Goal: Information Seeking & Learning: Check status

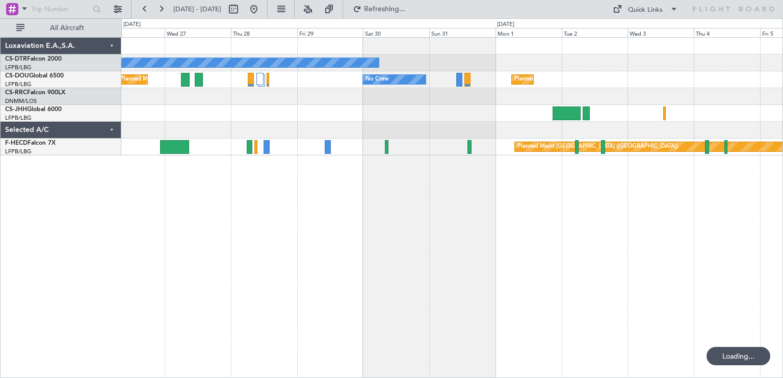
click at [291, 193] on div "No Crew Planned Maint [GEOGRAPHIC_DATA] ([GEOGRAPHIC_DATA]) No Crew Planned Mai…" at bounding box center [451, 207] width 661 height 341
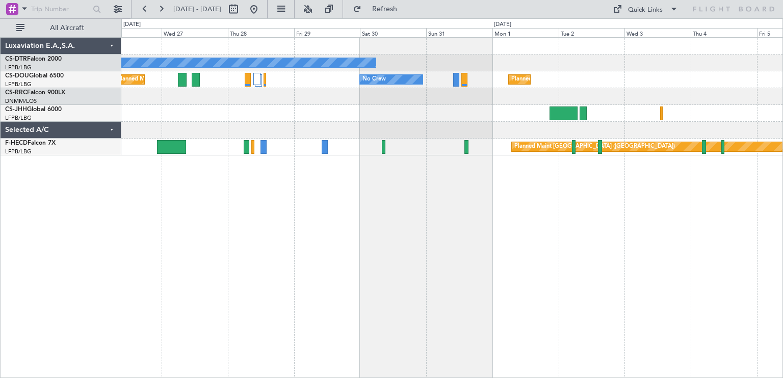
click at [324, 164] on div "No Crew Planned Maint [GEOGRAPHIC_DATA] ([GEOGRAPHIC_DATA]) No Crew Planned Mai…" at bounding box center [451, 207] width 661 height 341
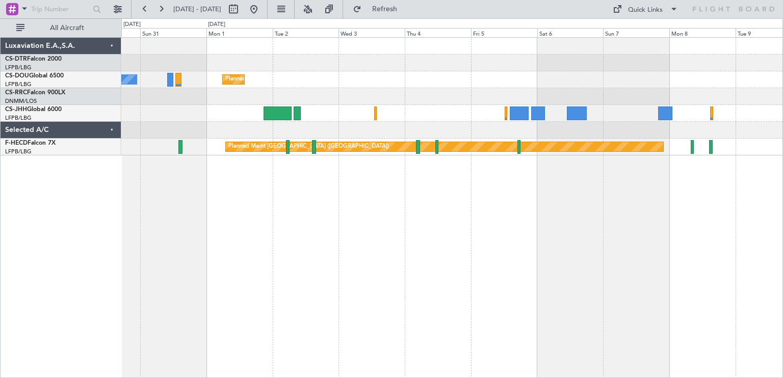
click at [286, 181] on div "No Crew Planned Maint [GEOGRAPHIC_DATA] ([GEOGRAPHIC_DATA]) No Crew Planned Mai…" at bounding box center [451, 207] width 661 height 341
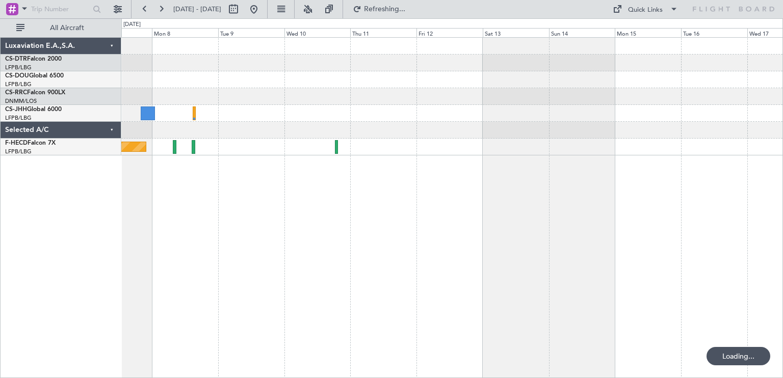
click at [306, 177] on div "Planned Maint [GEOGRAPHIC_DATA] ([GEOGRAPHIC_DATA])" at bounding box center [451, 207] width 661 height 341
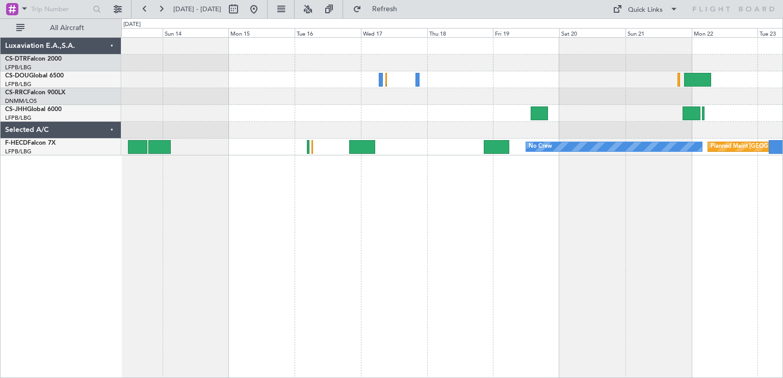
click at [247, 172] on div "No Crew Planned Maint [GEOGRAPHIC_DATA] ([GEOGRAPHIC_DATA])" at bounding box center [451, 207] width 661 height 341
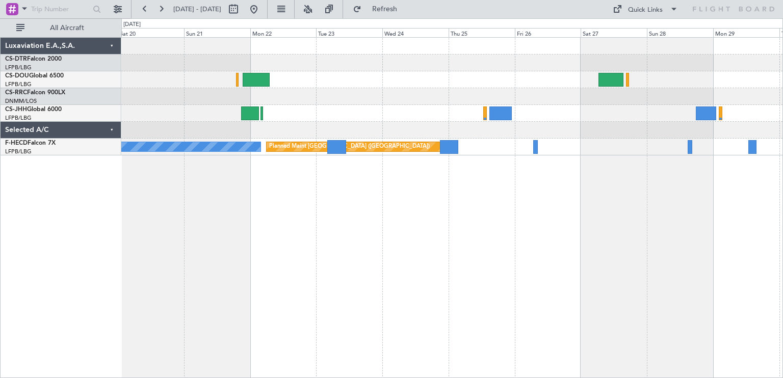
click at [340, 173] on div "No Crew Planned Maint [GEOGRAPHIC_DATA] ([GEOGRAPHIC_DATA]) Luxaviation E.A.,S.…" at bounding box center [391, 198] width 783 height 360
click at [707, 216] on div "No Crew Planned Maint [GEOGRAPHIC_DATA] ([GEOGRAPHIC_DATA])" at bounding box center [451, 207] width 661 height 341
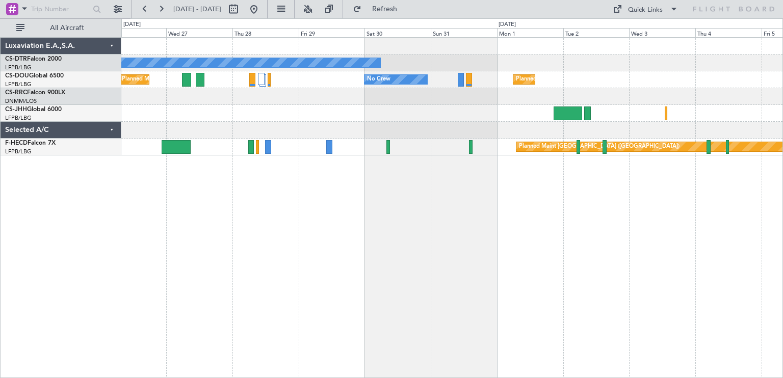
click at [317, 152] on div "No Crew Planned Maint [GEOGRAPHIC_DATA] ([GEOGRAPHIC_DATA]) No Crew Planned Mai…" at bounding box center [451, 207] width 661 height 341
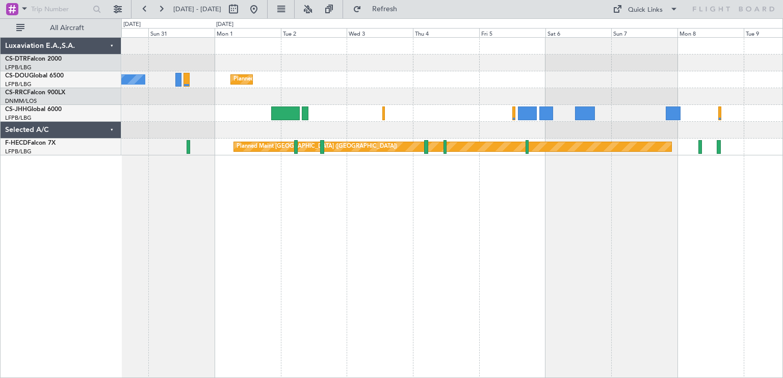
click at [218, 169] on div "No Crew No Crew Planned Maint Paris (Le Bourget) Planned Maint Paris (Le Bourge…" at bounding box center [451, 207] width 661 height 341
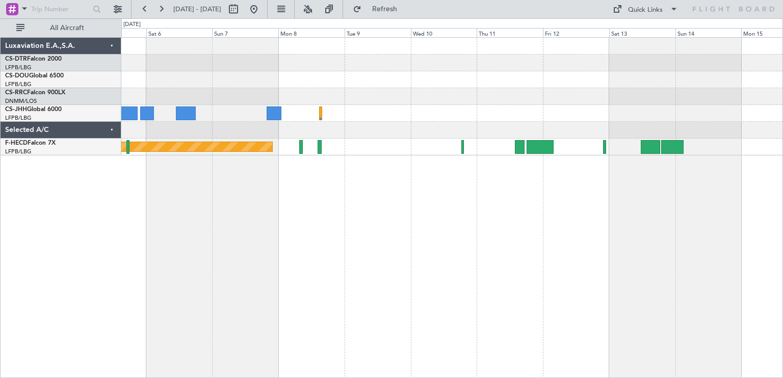
click at [232, 176] on div "Planned Maint [GEOGRAPHIC_DATA] ([GEOGRAPHIC_DATA])" at bounding box center [451, 207] width 661 height 341
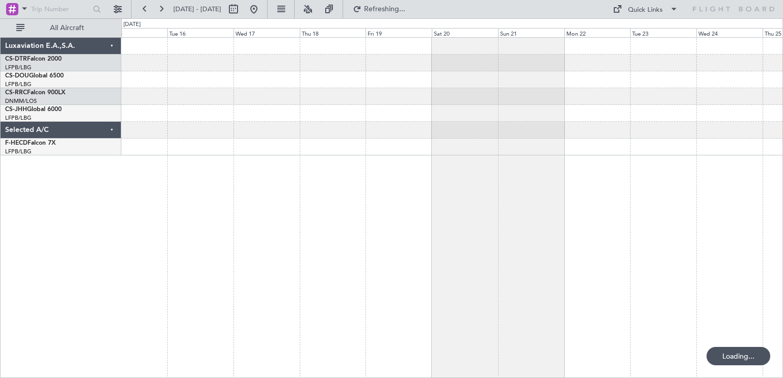
click at [126, 178] on div at bounding box center [451, 207] width 661 height 341
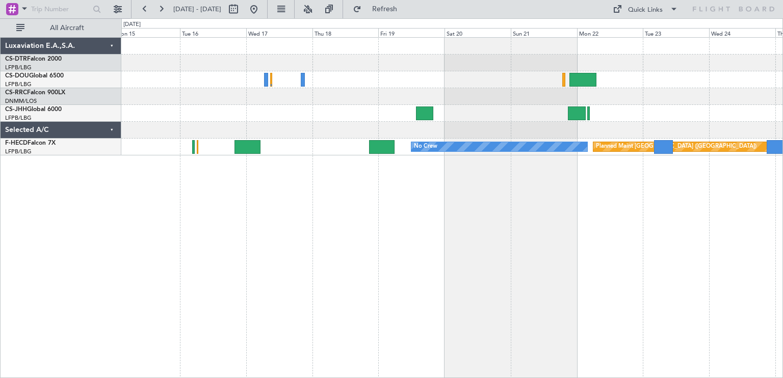
click at [318, 187] on div "No Crew Planned Maint [GEOGRAPHIC_DATA] ([GEOGRAPHIC_DATA])" at bounding box center [451, 207] width 661 height 341
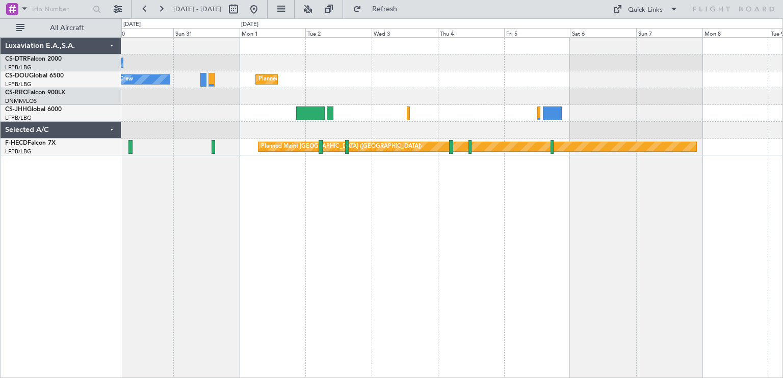
click at [54, 160] on div "No Crew No Crew Planned Maint [GEOGRAPHIC_DATA] ([GEOGRAPHIC_DATA]) Planned Mai…" at bounding box center [391, 198] width 783 height 360
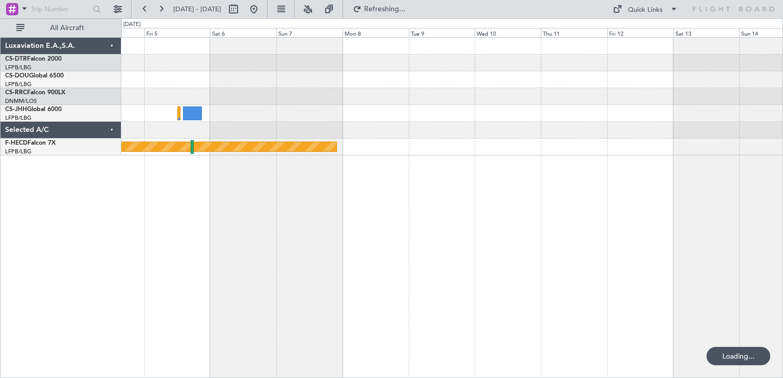
click at [0, 162] on div "Planned Maint [GEOGRAPHIC_DATA] ([GEOGRAPHIC_DATA]) Luxaviation E.A.,S.A. CS-DT…" at bounding box center [391, 198] width 783 height 360
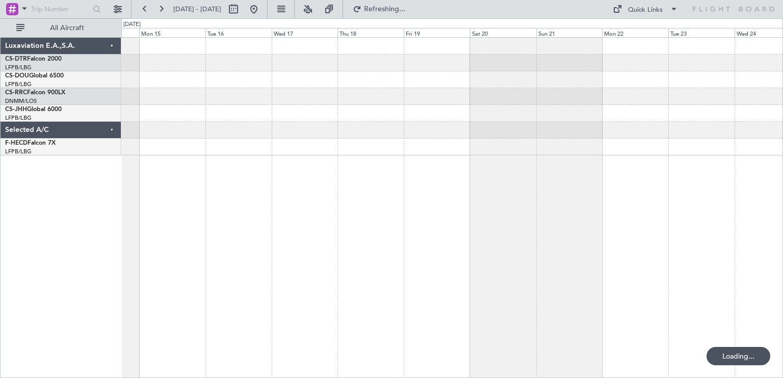
click at [333, 186] on div at bounding box center [451, 207] width 661 height 341
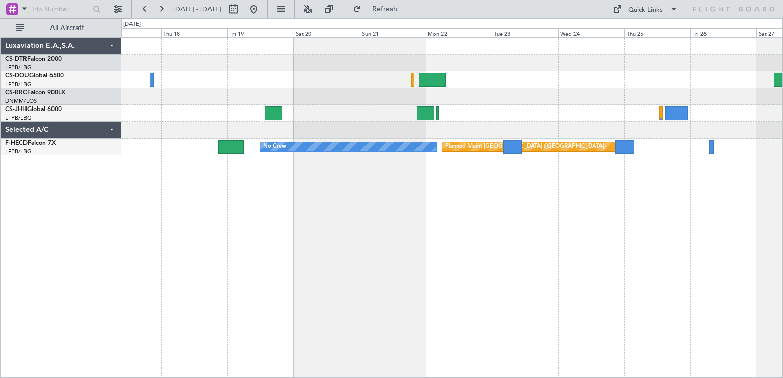
click at [471, 177] on div "No Crew Planned Maint [GEOGRAPHIC_DATA] ([GEOGRAPHIC_DATA])" at bounding box center [451, 207] width 661 height 341
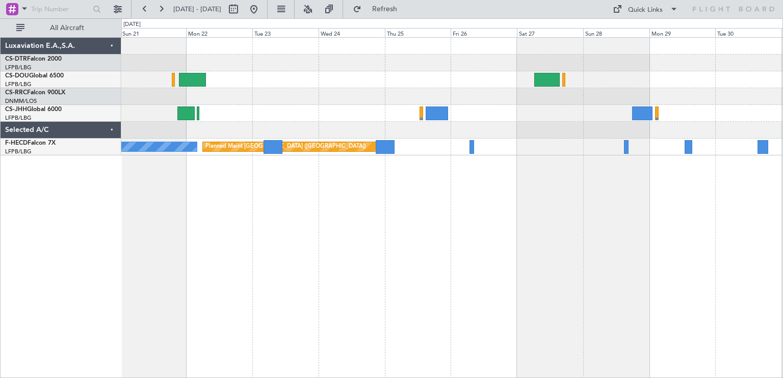
click at [346, 169] on div "No Crew Planned Maint [GEOGRAPHIC_DATA] ([GEOGRAPHIC_DATA])" at bounding box center [451, 207] width 661 height 341
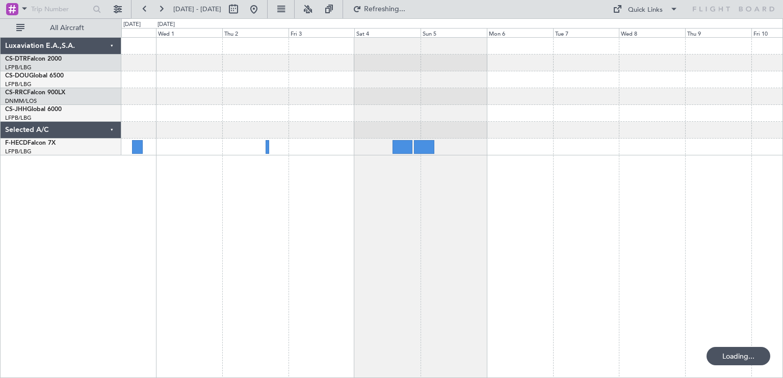
click at [116, 175] on div "Luxaviation E.A.,S.A. CS-DTR Falcon 2000 LFPB/LBG Paris ([GEOGRAPHIC_DATA]) CS-…" at bounding box center [391, 198] width 783 height 360
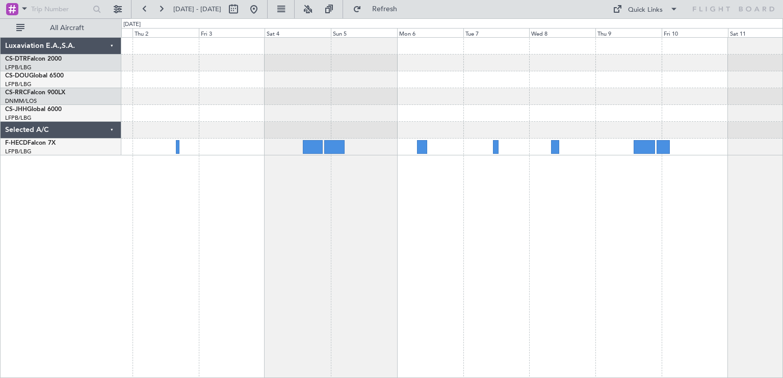
click at [511, 188] on div at bounding box center [451, 207] width 661 height 341
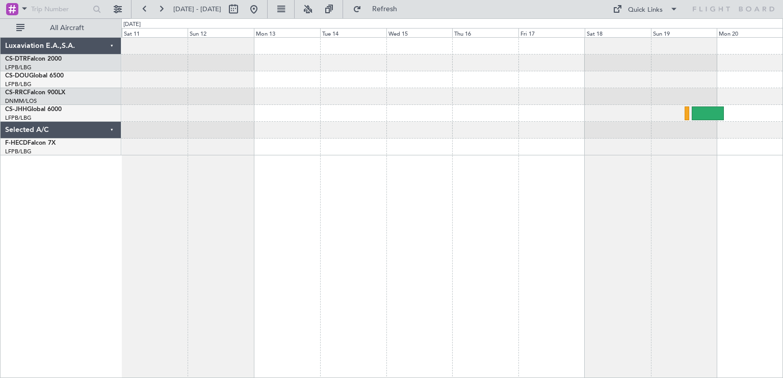
click at [195, 170] on div at bounding box center [451, 207] width 661 height 341
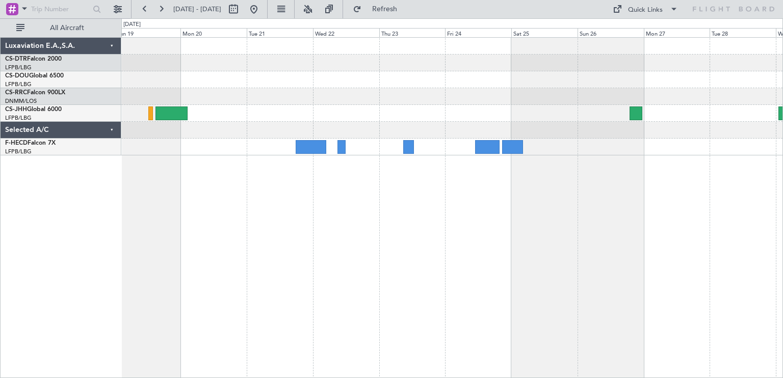
click at [123, 170] on div at bounding box center [451, 207] width 661 height 341
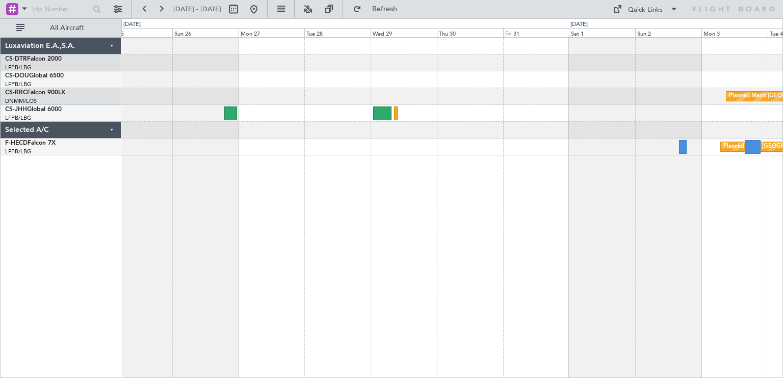
click at [249, 154] on div "Planned Maint [GEOGRAPHIC_DATA] ([GEOGRAPHIC_DATA]) Planned Maint [GEOGRAPHIC_D…" at bounding box center [451, 207] width 661 height 341
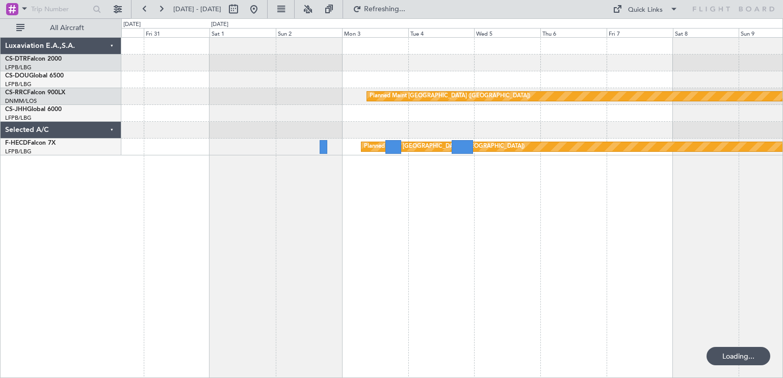
click at [185, 169] on div "Planned Maint [GEOGRAPHIC_DATA] ([GEOGRAPHIC_DATA]) Planned Maint [GEOGRAPHIC_D…" at bounding box center [451, 207] width 661 height 341
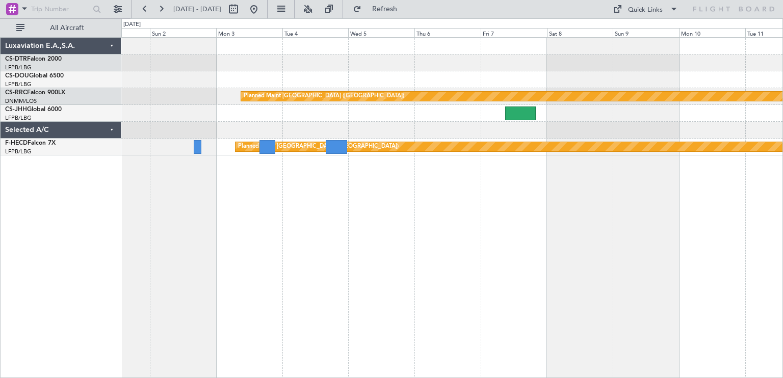
click at [628, 187] on div "Planned Maint [GEOGRAPHIC_DATA] ([GEOGRAPHIC_DATA]) Planned Maint [GEOGRAPHIC_D…" at bounding box center [451, 207] width 661 height 341
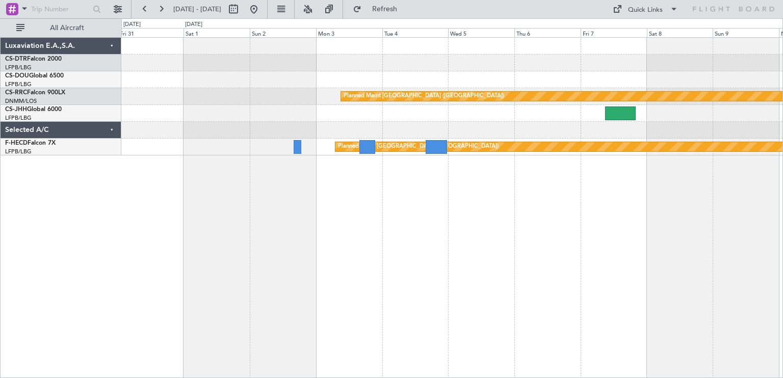
click at [402, 178] on div "Planned Maint [GEOGRAPHIC_DATA] ([GEOGRAPHIC_DATA]) Planned Maint [GEOGRAPHIC_D…" at bounding box center [451, 207] width 661 height 341
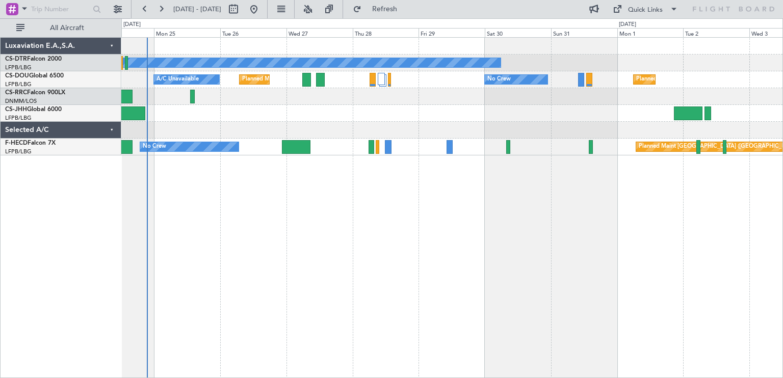
click at [232, 158] on div "No Crew Planned Maint Paris (Le Bourget) A/C Unavailable No Crew Planned Maint …" at bounding box center [451, 207] width 661 height 341
